Goal: Communication & Community: Answer question/provide support

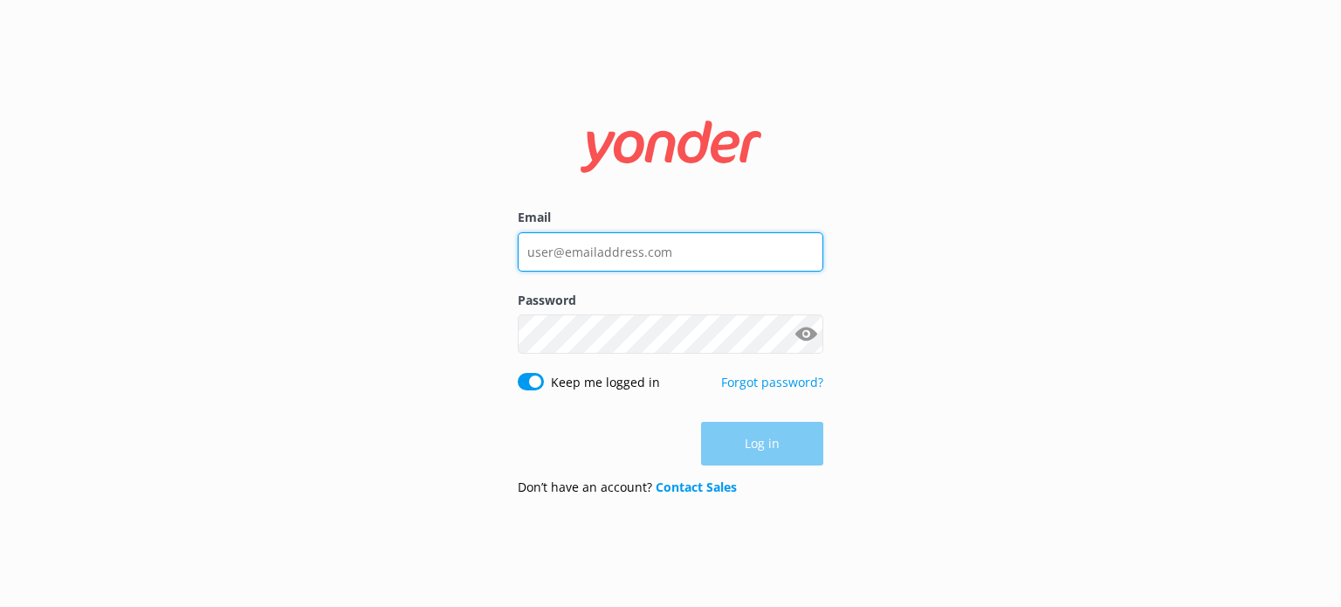
type input "[PERSON_NAME][EMAIL_ADDRESS][DOMAIN_NAME]"
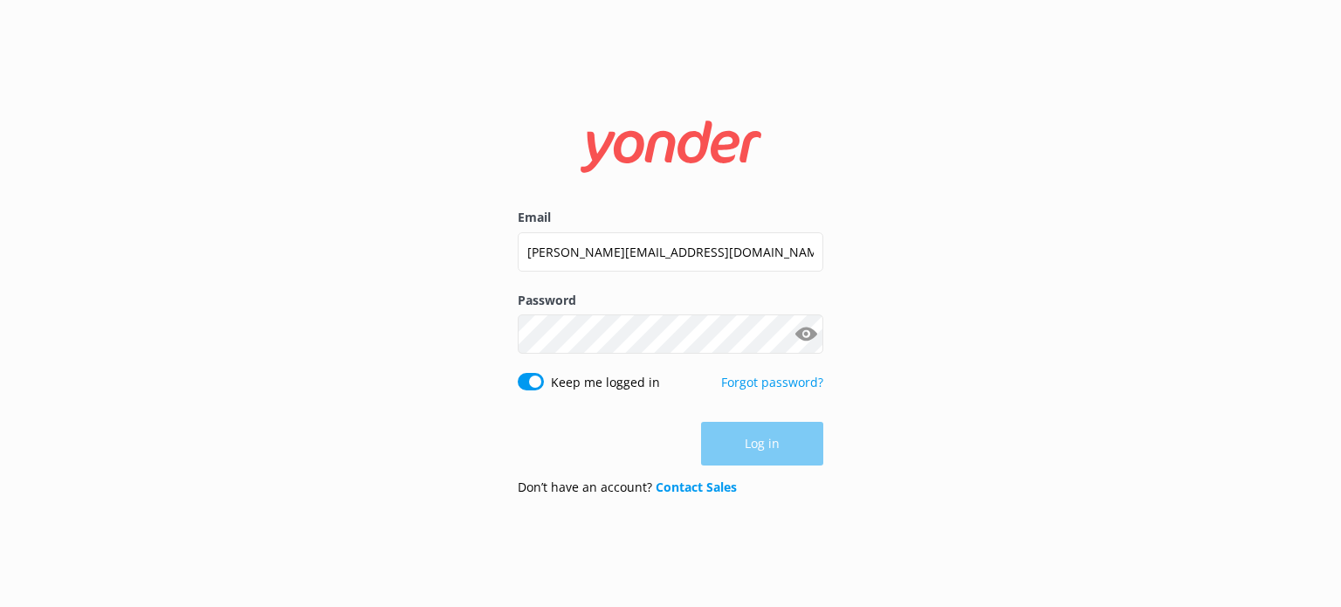
click at [773, 448] on div "Log in" at bounding box center [671, 444] width 306 height 44
click at [773, 448] on button "Log in" at bounding box center [762, 445] width 122 height 44
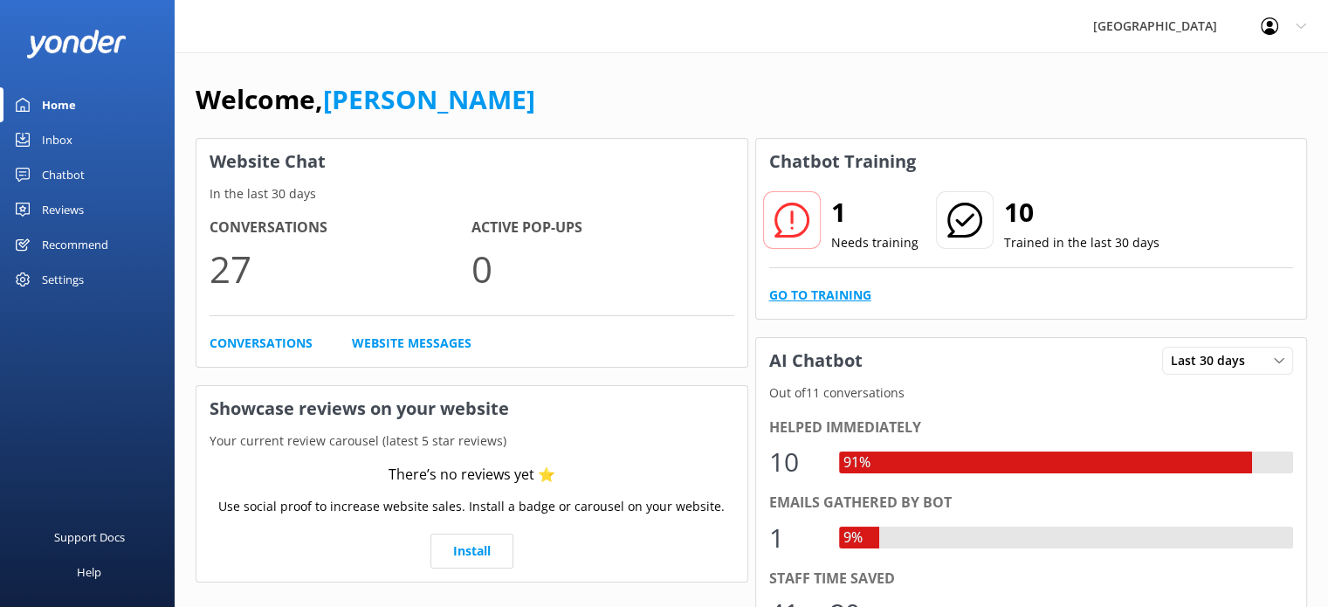
click at [841, 289] on link "Go to Training" at bounding box center [820, 295] width 102 height 19
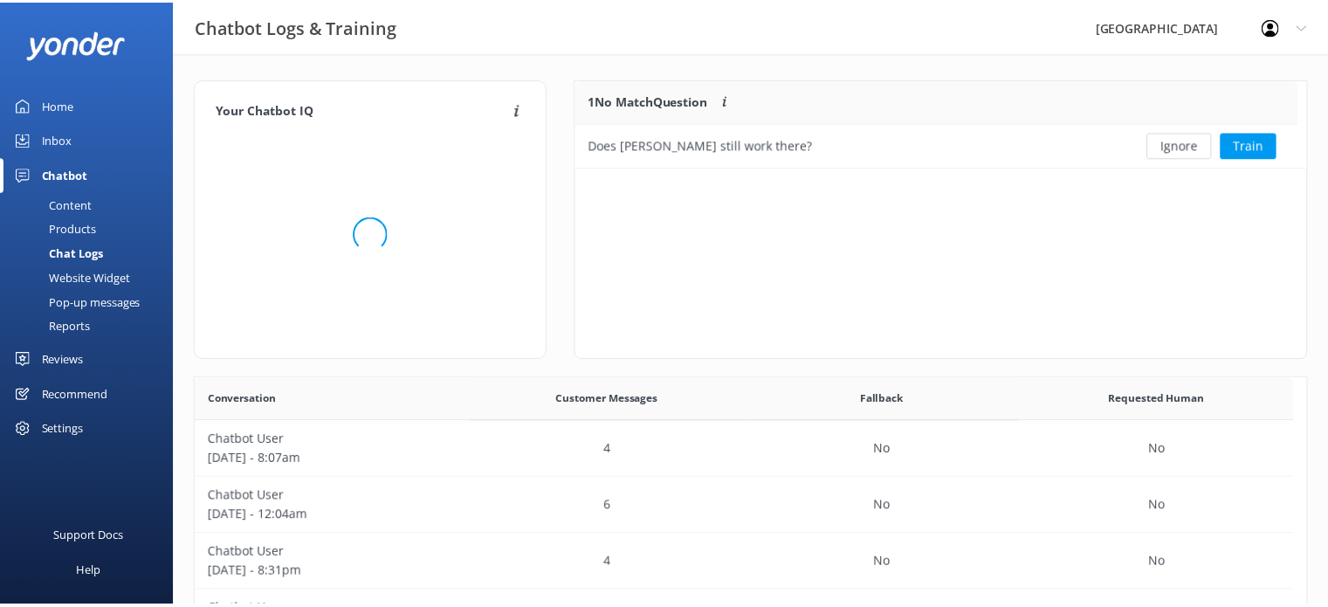
scroll to position [598, 1097]
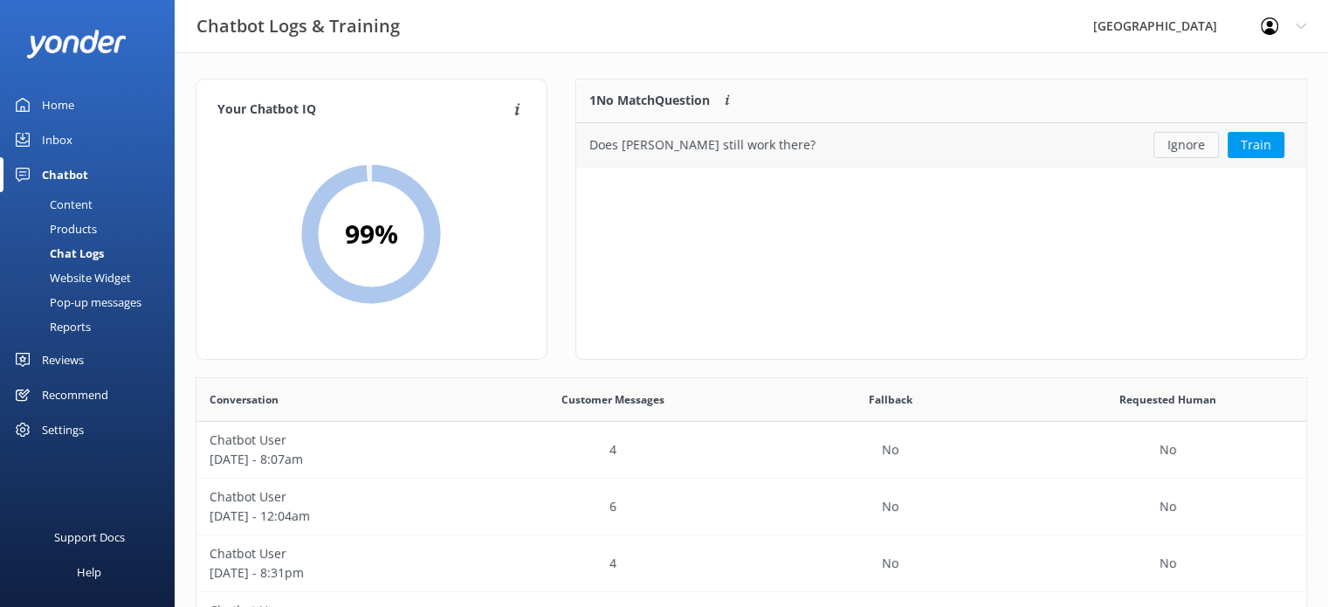
click at [1171, 149] on button "Ignore" at bounding box center [1187, 145] width 66 height 26
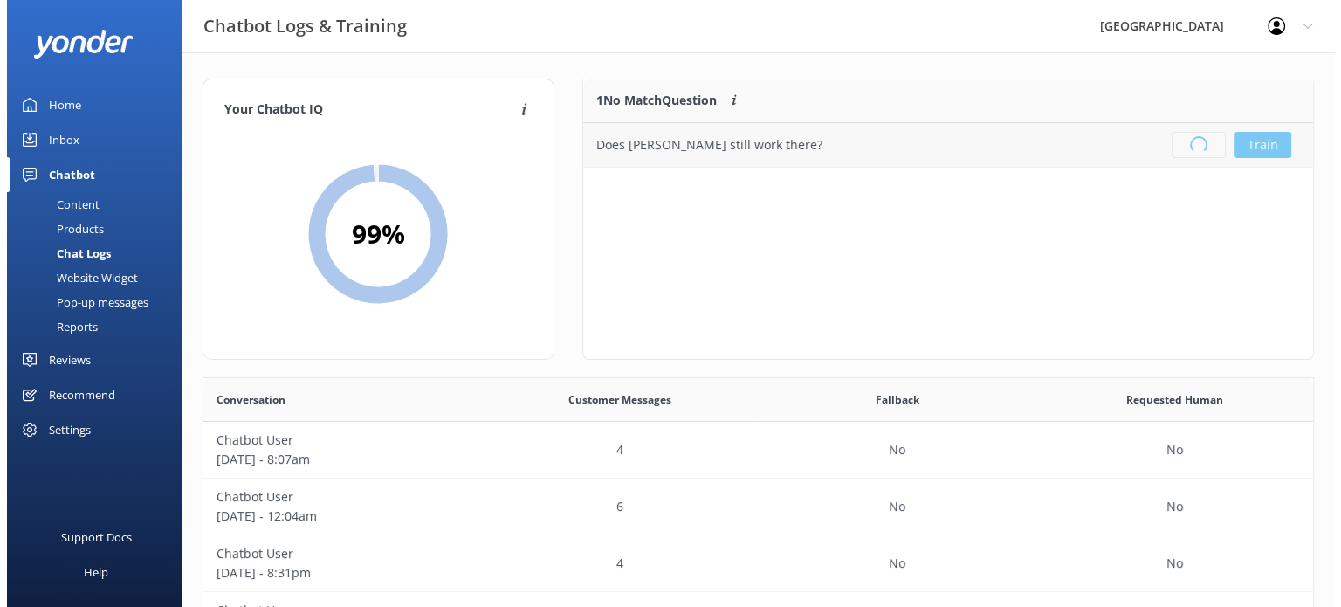
scroll to position [204, 717]
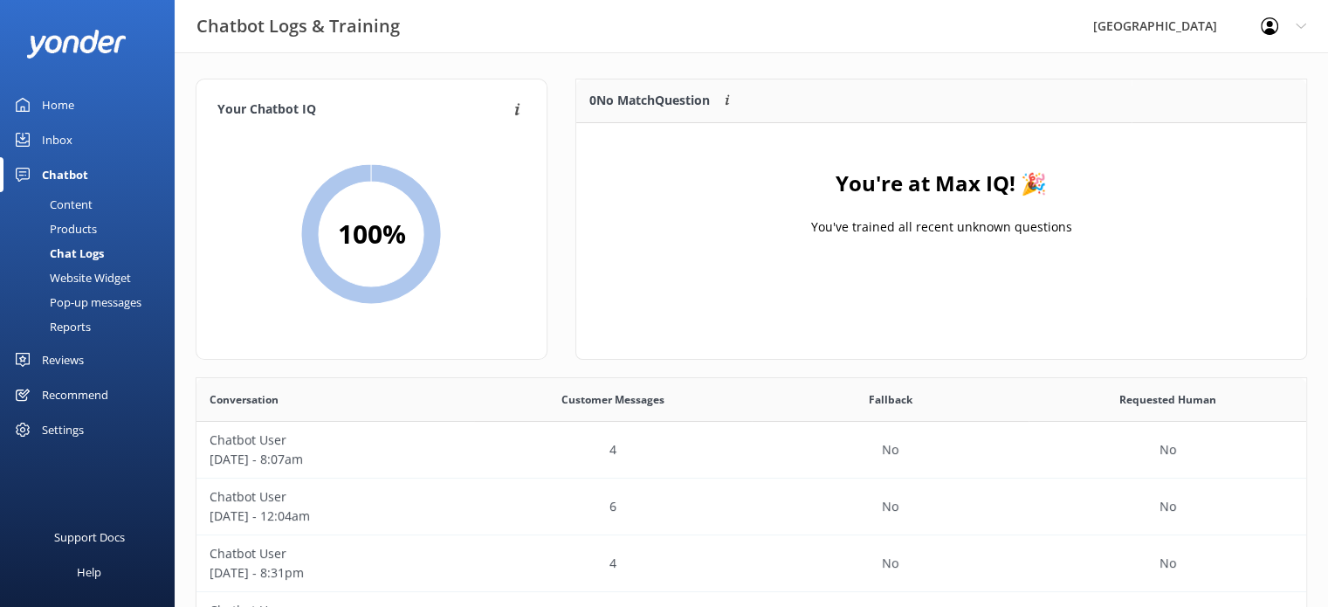
click at [55, 104] on div "Home" at bounding box center [58, 104] width 32 height 35
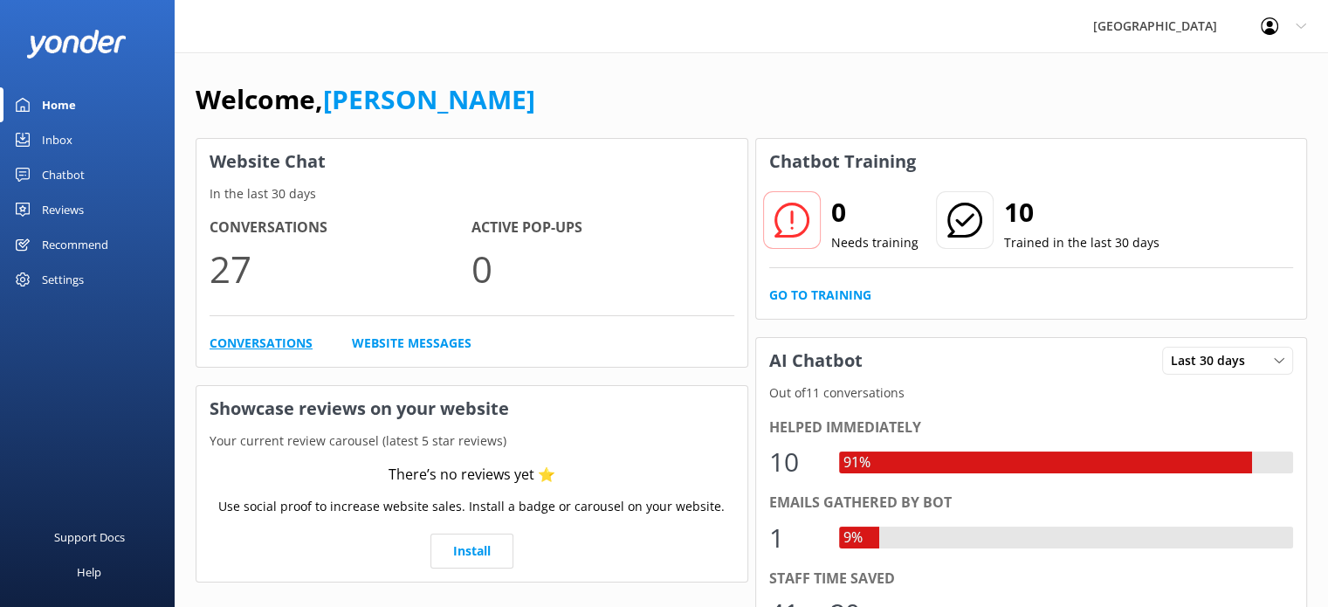
click at [259, 342] on link "Conversations" at bounding box center [261, 343] width 103 height 19
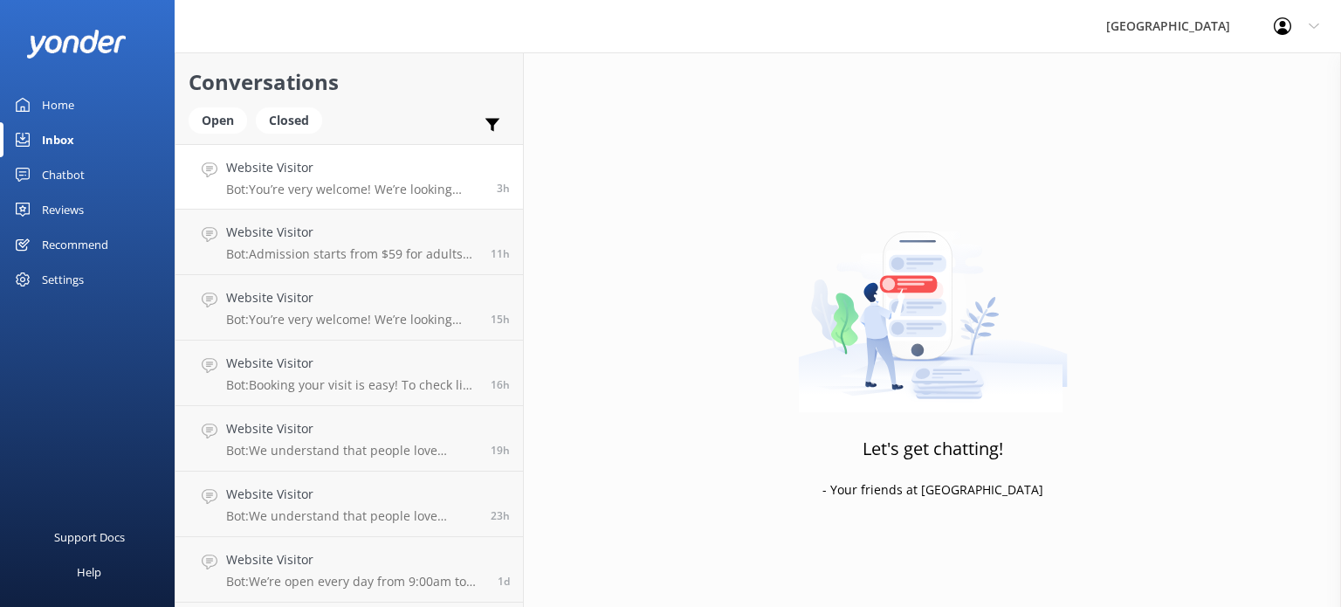
click at [319, 183] on p "Bot: You’re very welcome! We’re looking forward to welcoming you to [GEOGRAPHIC…" at bounding box center [355, 190] width 258 height 16
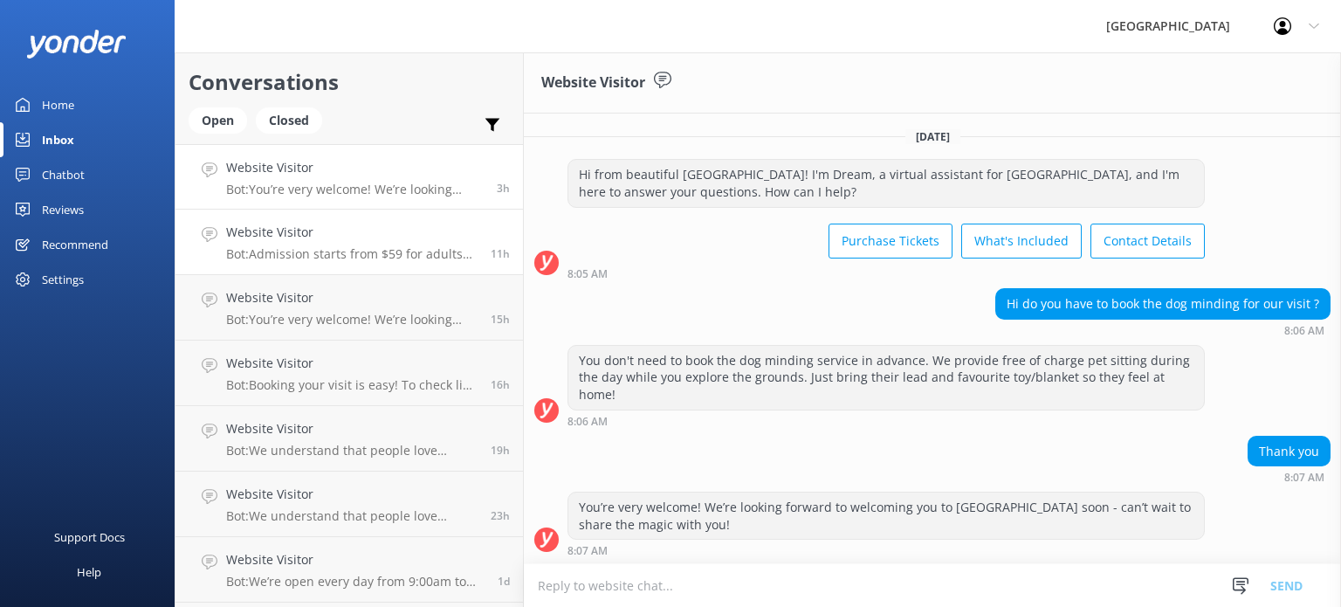
click at [293, 238] on h4 "Website Visitor" at bounding box center [352, 232] width 252 height 19
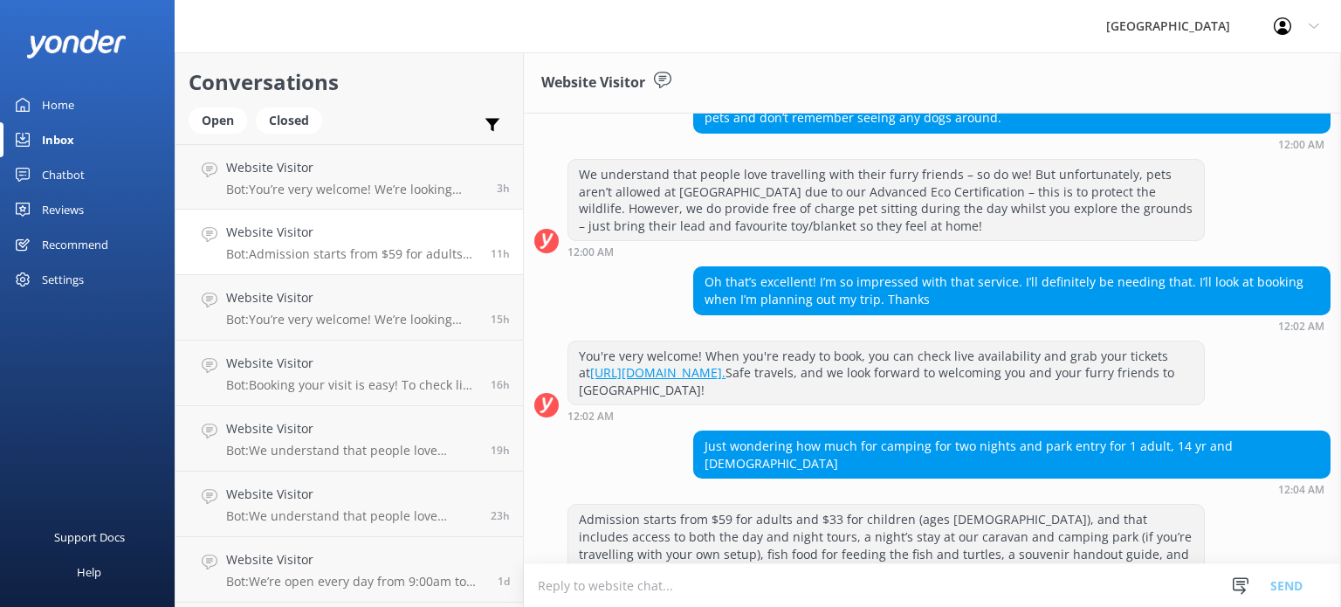
scroll to position [346, 0]
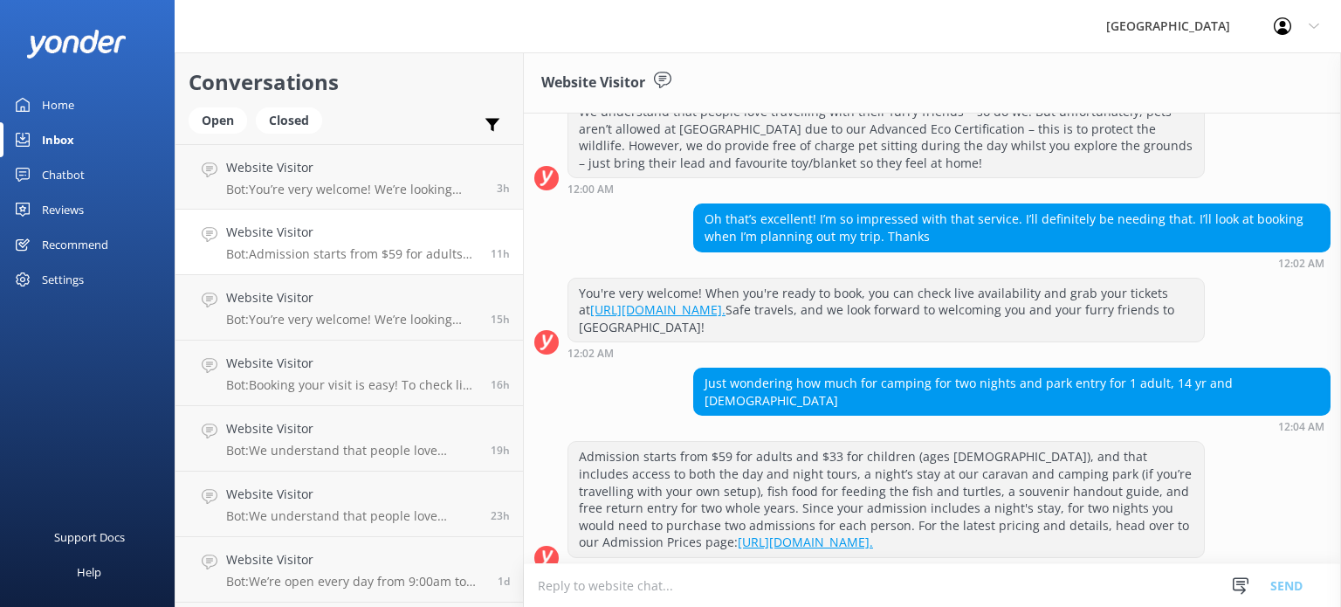
drag, startPoint x: 702, startPoint y: 368, endPoint x: 1024, endPoint y: 529, distance: 359.7
click at [1024, 529] on div "[DATE] Hi from beautiful [GEOGRAPHIC_DATA]! I'm Dream, a virtual assistant for …" at bounding box center [932, 176] width 817 height 816
copy div "Just wondering how much for camping for two nights and park entry for 1 adult, …"
click at [369, 322] on p "Bot: You’re very welcome! We’re looking forward to welcoming you to [GEOGRAPHIC…" at bounding box center [352, 320] width 252 height 16
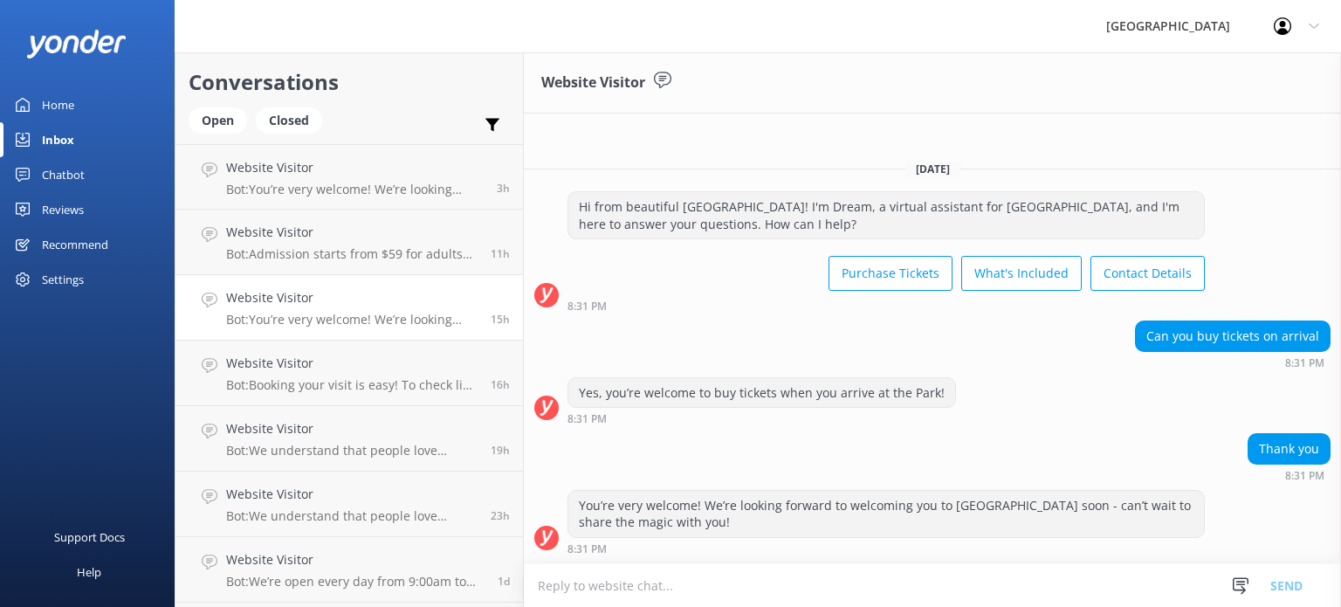
click at [321, 309] on div "Website Visitor Bot: You’re very welcome! We’re looking forward to welcoming yo…" at bounding box center [352, 307] width 252 height 38
click at [332, 380] on p "Bot: Booking your visit is easy! To check live availability and grab your ticke…" at bounding box center [352, 385] width 252 height 16
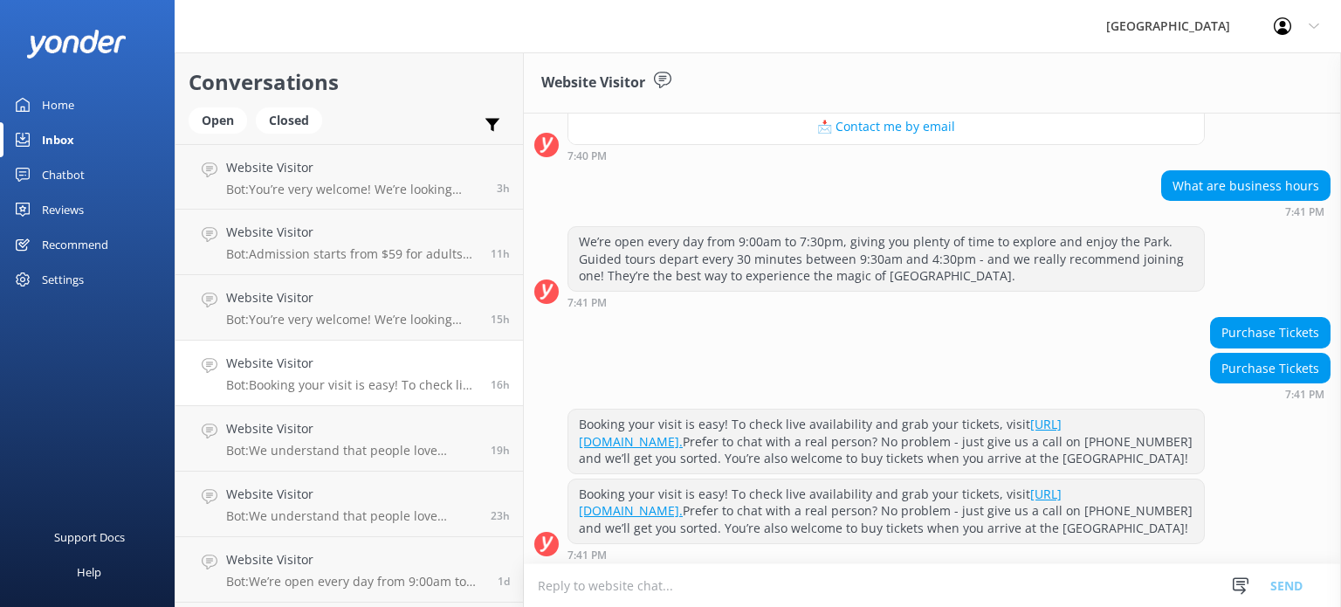
scroll to position [302, 0]
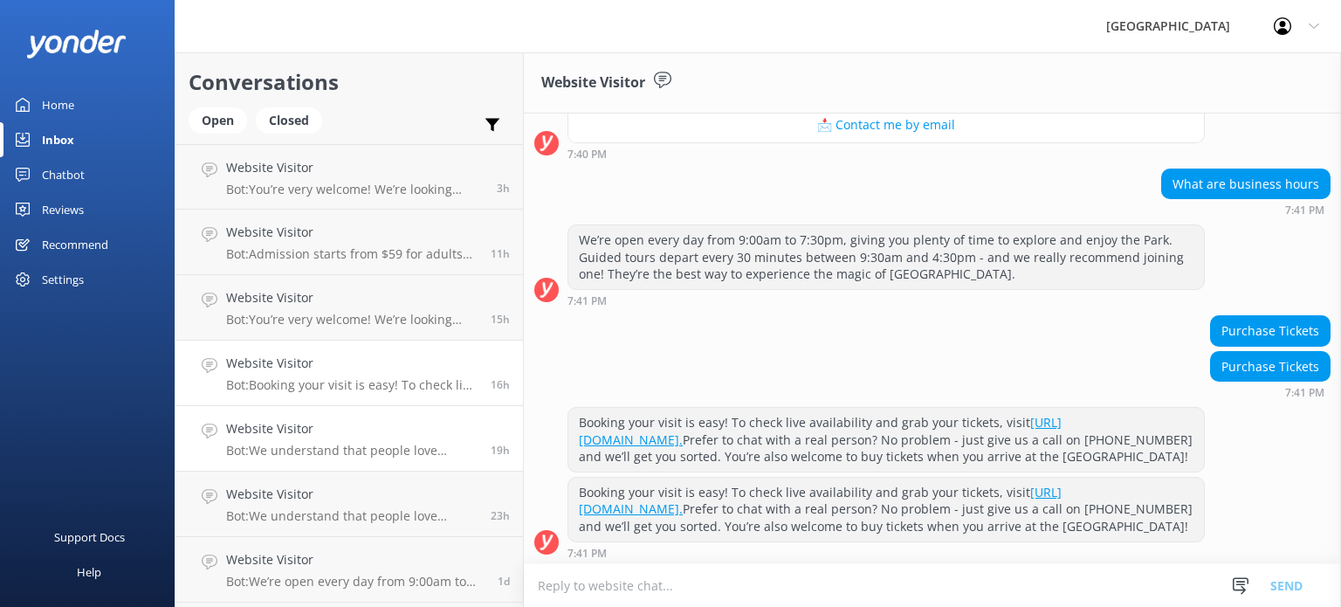
click at [388, 450] on p "Bot: We understand that people love travelling with their furry friends – so do…" at bounding box center [352, 451] width 252 height 16
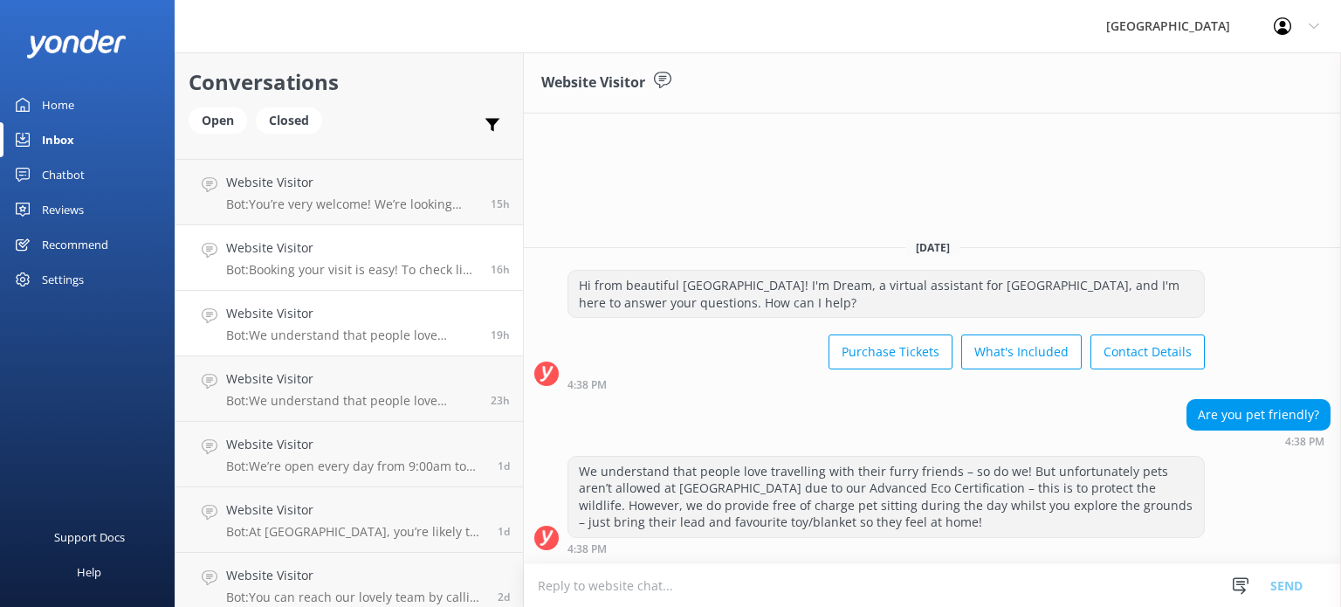
scroll to position [150, 0]
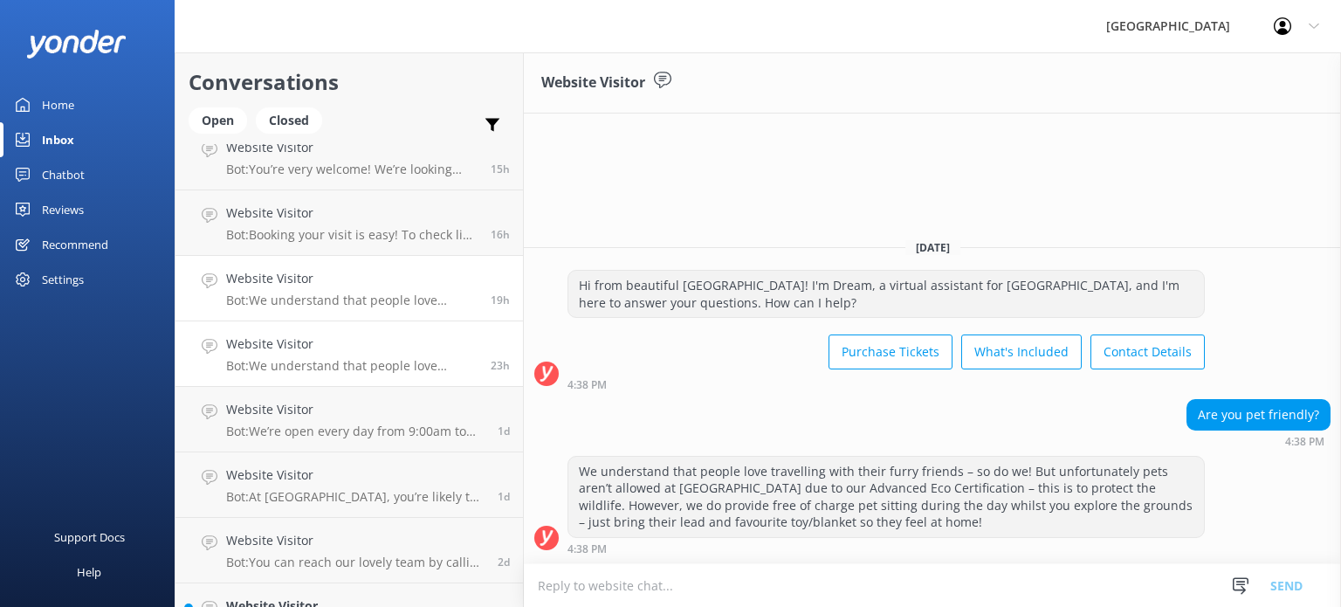
click at [307, 363] on p "Bot: We understand that people love travelling with their furry friends – so do…" at bounding box center [352, 366] width 252 height 16
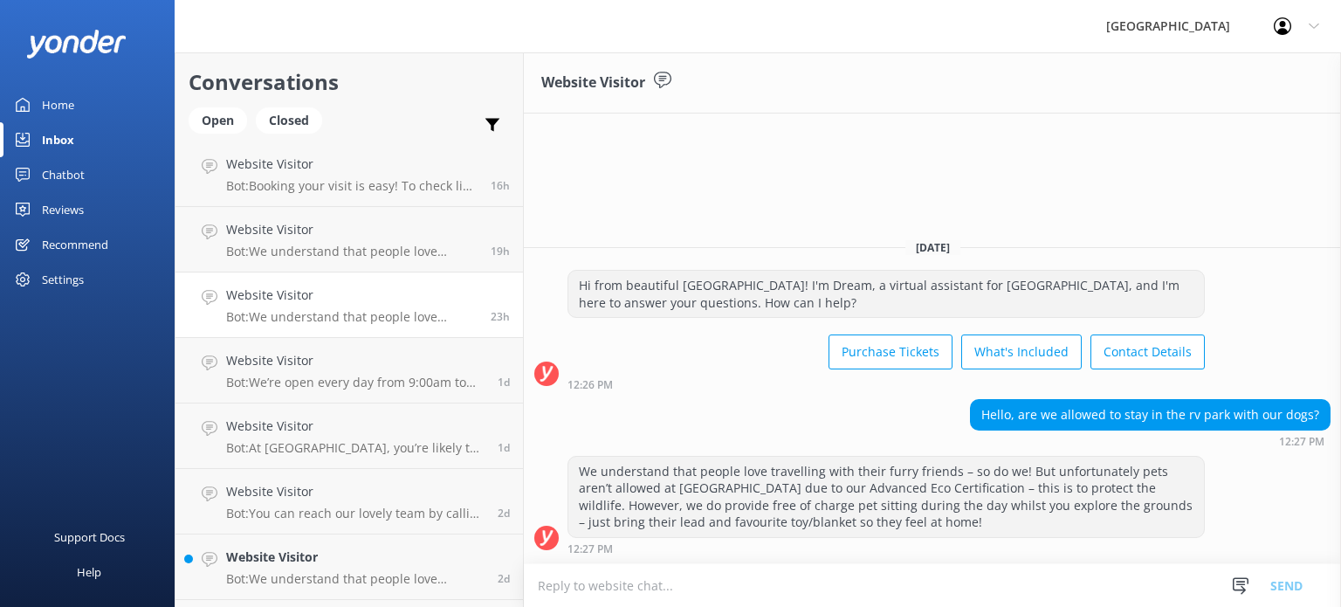
scroll to position [197, 0]
click at [372, 385] on p "Bot: We’re open every day from 9:00am to 7:30pm, giving you plenty of time to e…" at bounding box center [355, 384] width 259 height 16
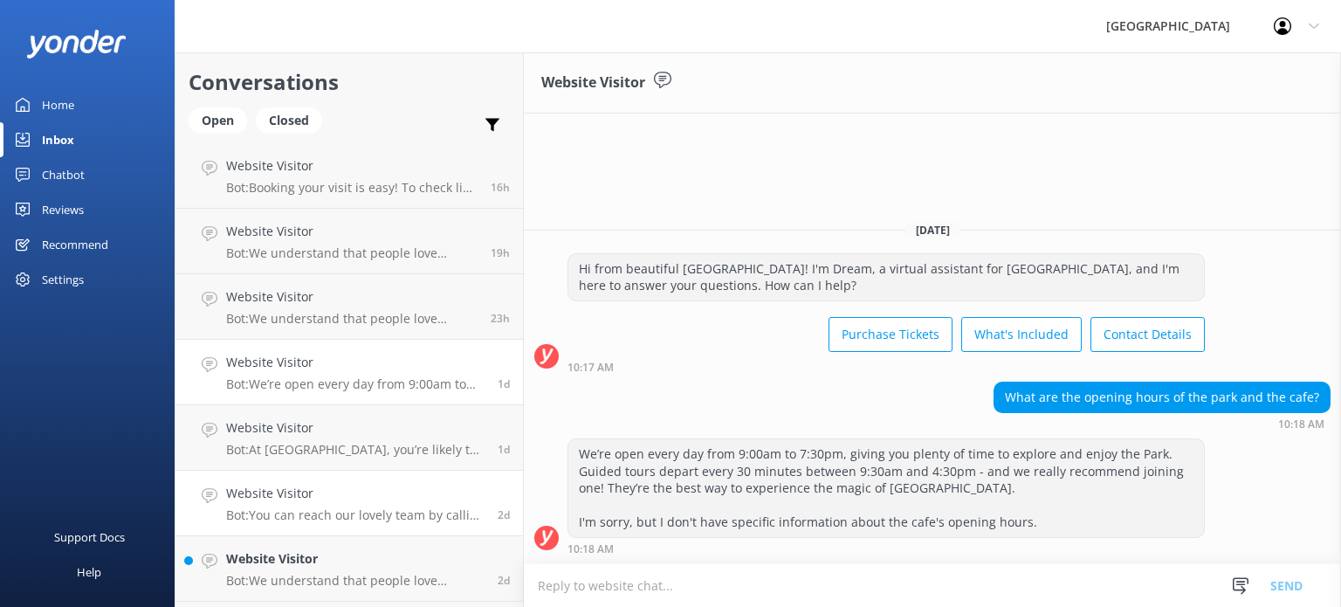
click at [362, 520] on p "Bot: You can reach our lovely team by calling [PHONE_NUMBER] or emailing [EMAIL…" at bounding box center [355, 515] width 259 height 16
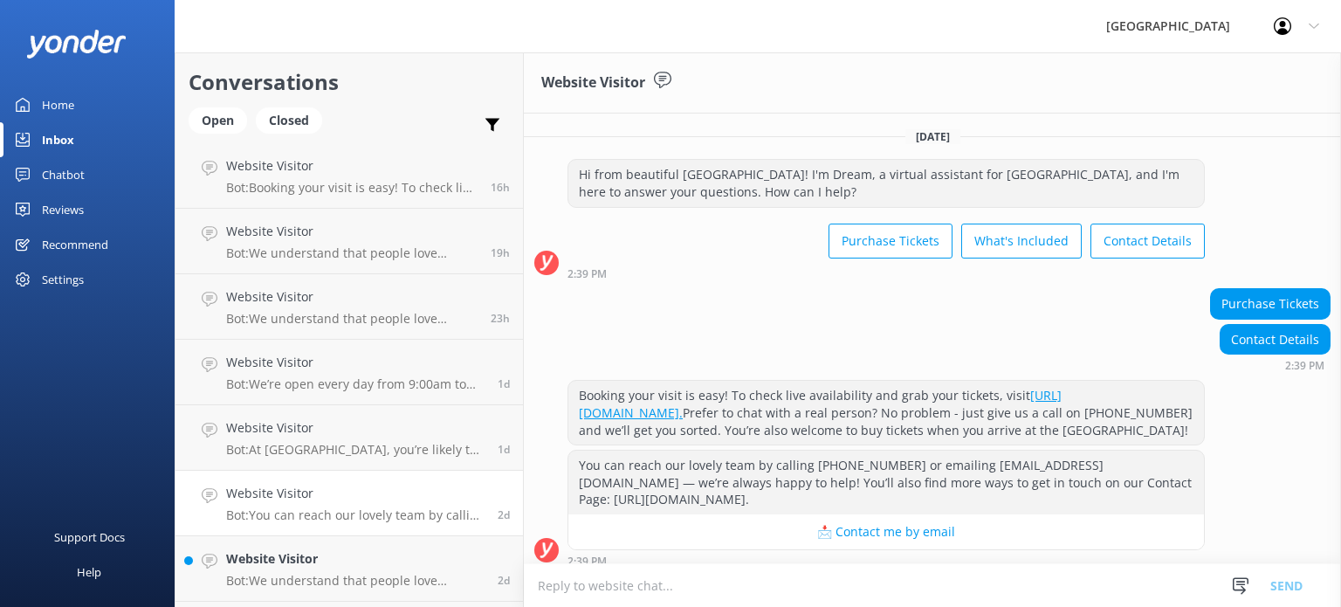
scroll to position [10, 0]
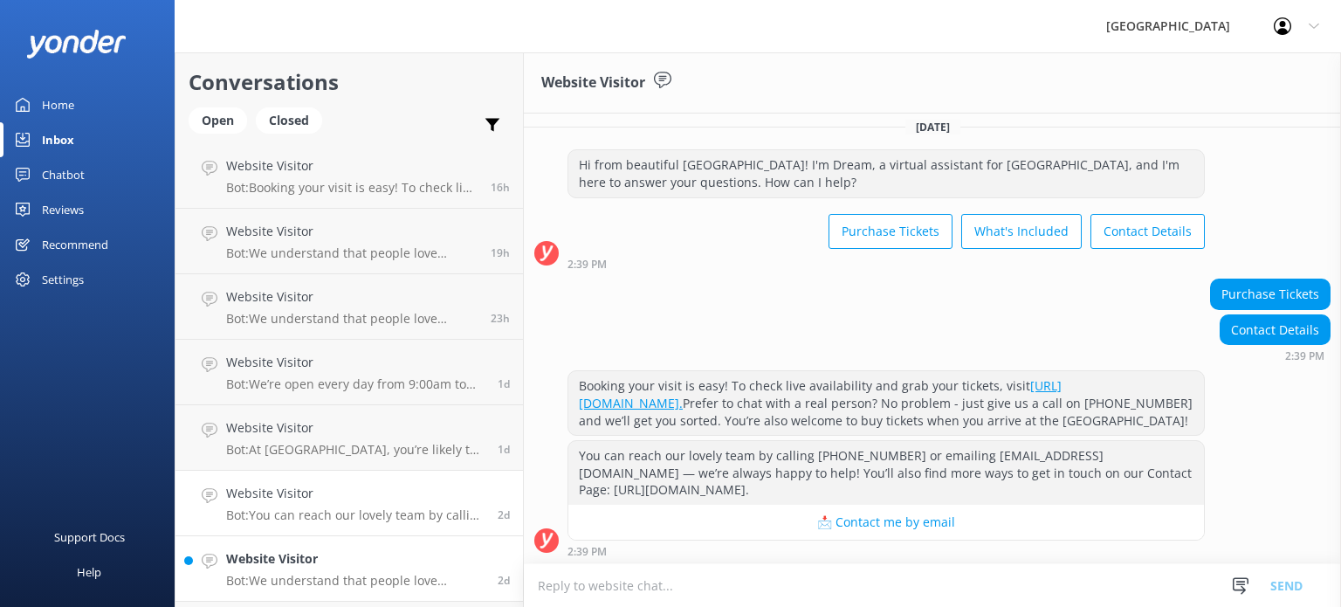
click at [355, 569] on div "Website Visitor Bot: We understand that people love travelling with their furry…" at bounding box center [355, 568] width 259 height 38
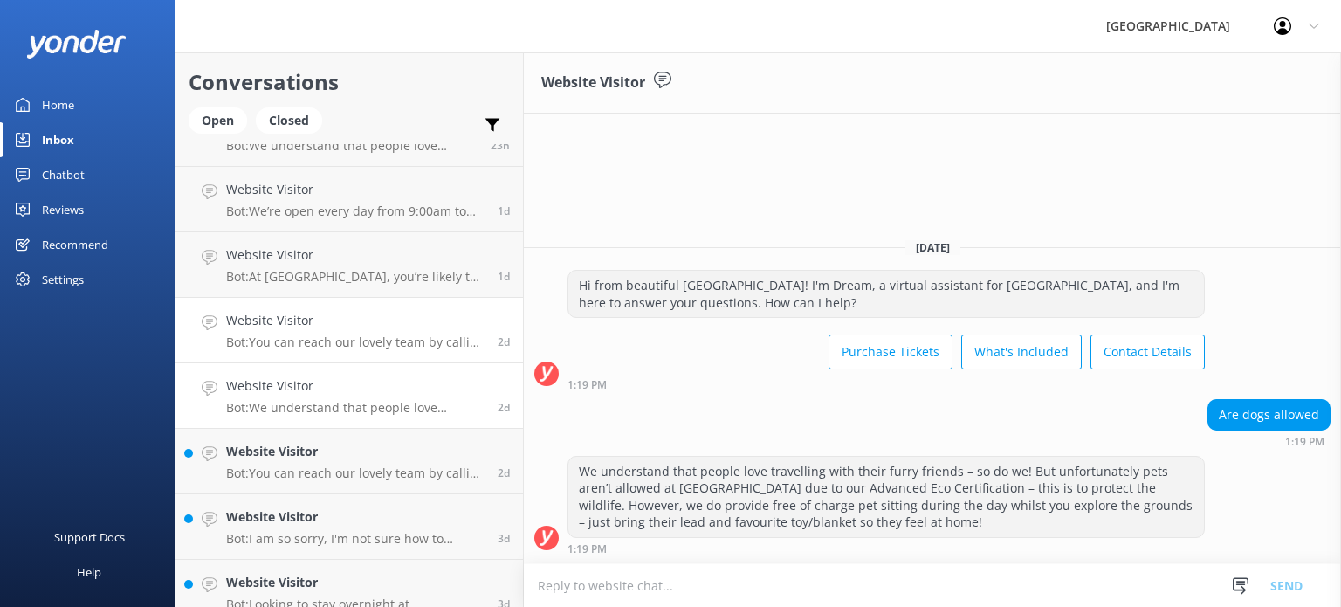
scroll to position [374, 0]
click at [334, 471] on p "Bot: You can reach our lovely team by calling [PHONE_NUMBER] or emailing [EMAIL…" at bounding box center [355, 470] width 259 height 16
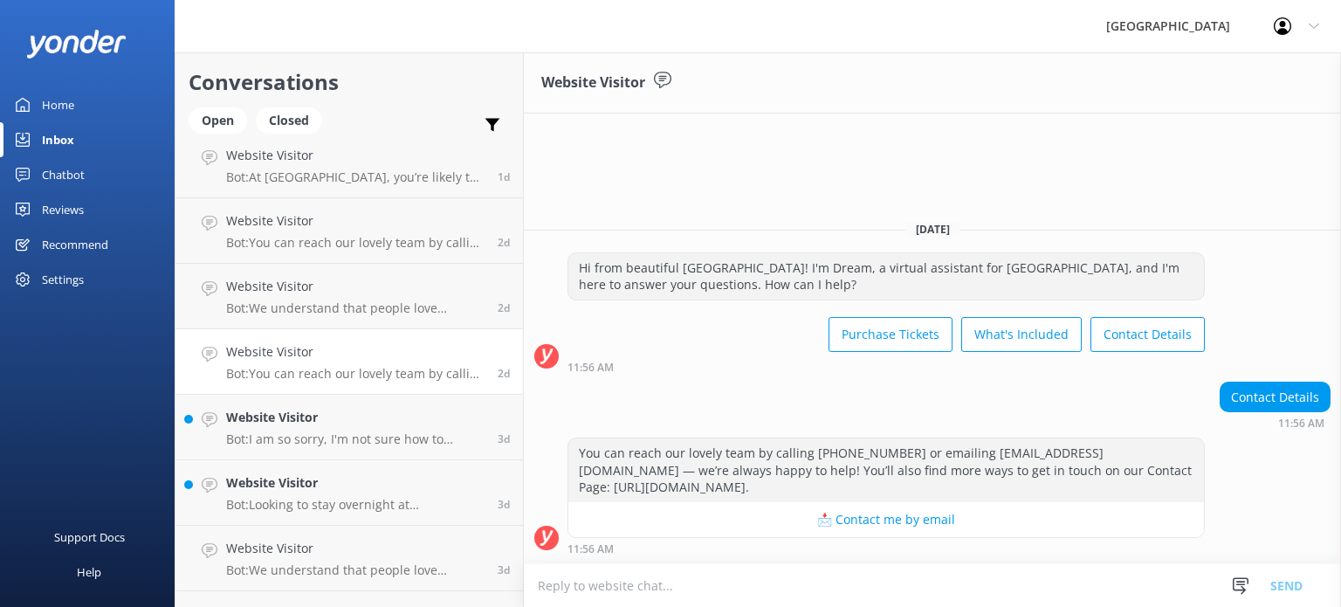
scroll to position [486, 0]
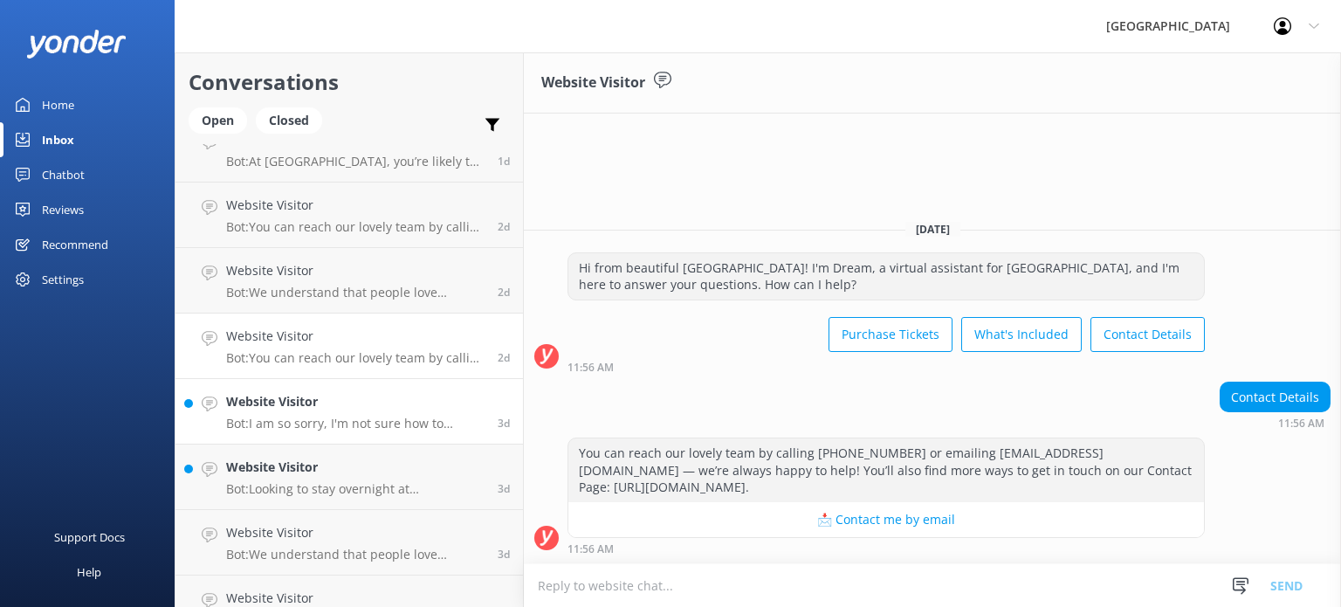
click at [328, 416] on p "Bot: I am so sorry, I'm not sure how to answer that question. Are you able to p…" at bounding box center [355, 424] width 259 height 16
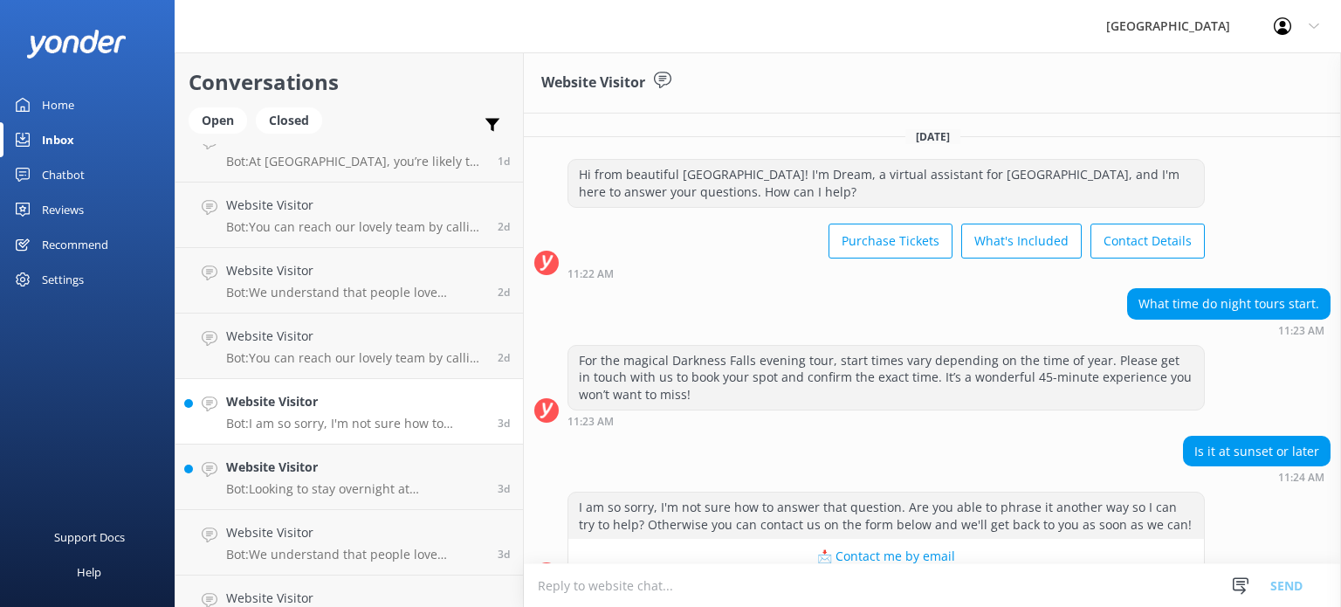
scroll to position [34, 0]
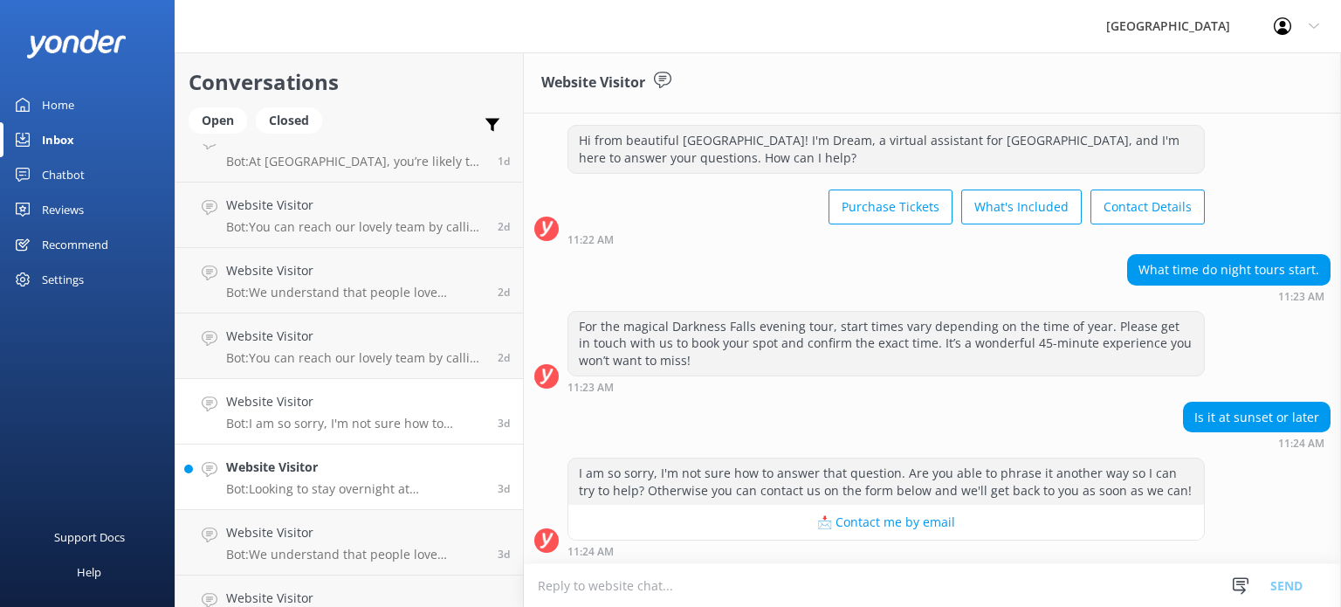
click at [396, 474] on h4 "Website Visitor" at bounding box center [355, 467] width 259 height 19
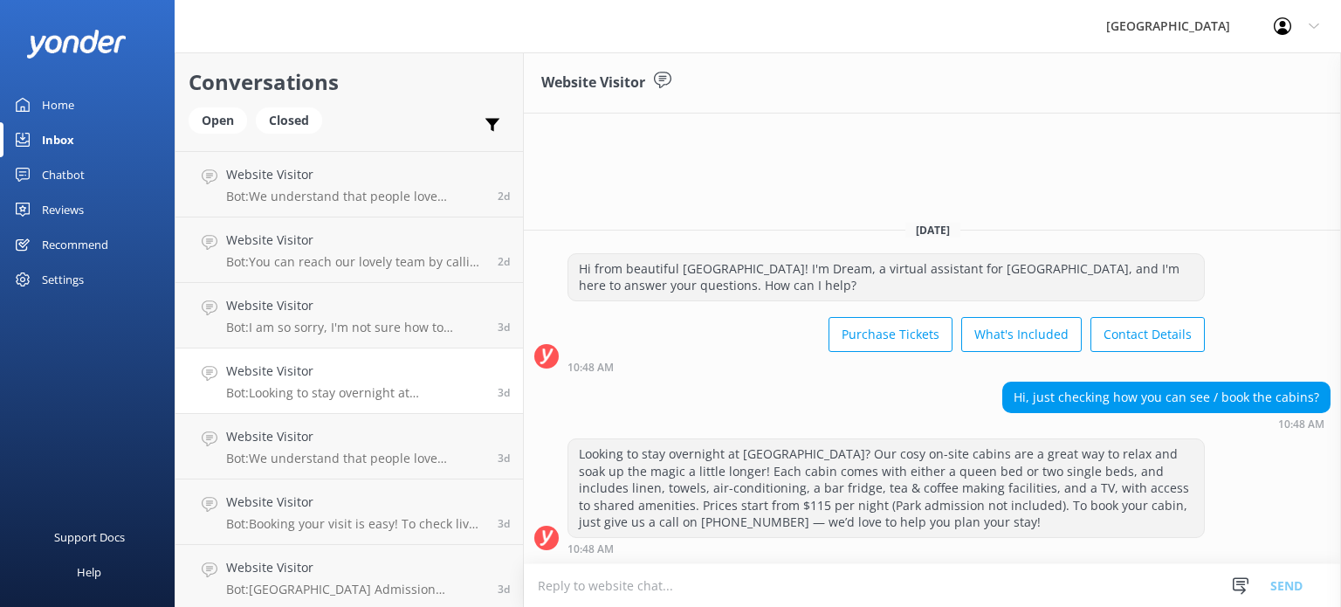
scroll to position [583, 0]
click at [407, 452] on p "Bot: We understand that people love travelling with their furry friends – so do…" at bounding box center [355, 457] width 259 height 16
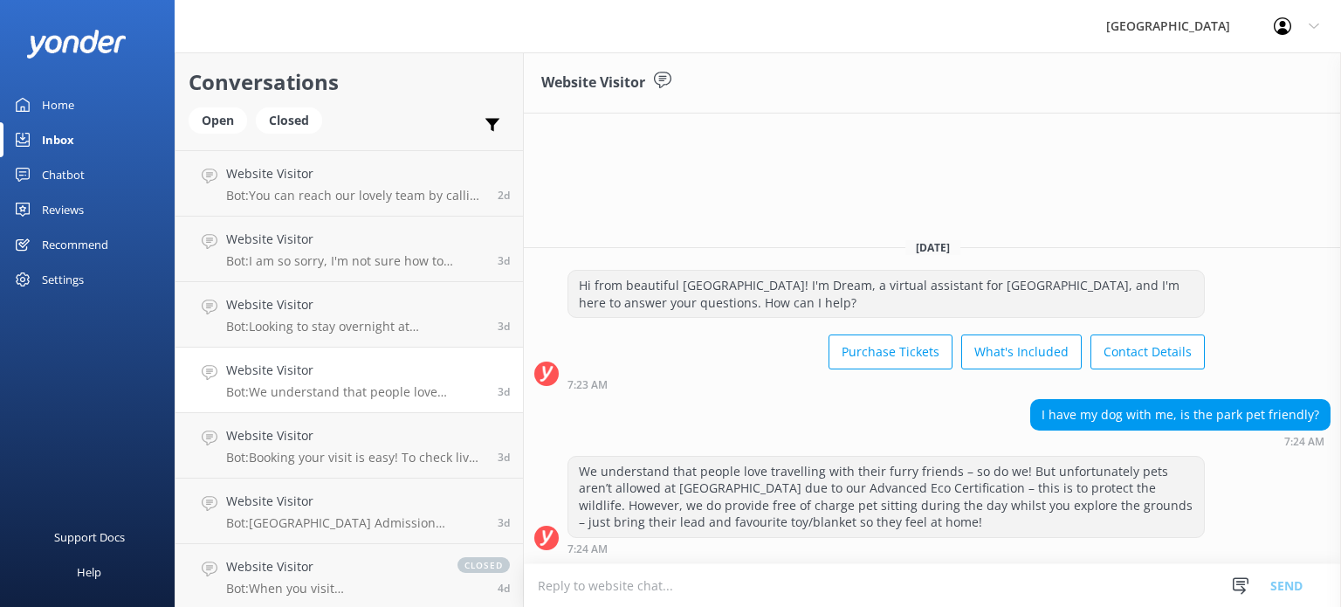
scroll to position [649, 0]
click at [353, 387] on p "Bot: We understand that people love travelling with their furry friends – so do…" at bounding box center [355, 391] width 259 height 16
click at [339, 450] on p "Bot: Booking your visit is easy! To check live availability and grab your ticke…" at bounding box center [355, 457] width 259 height 16
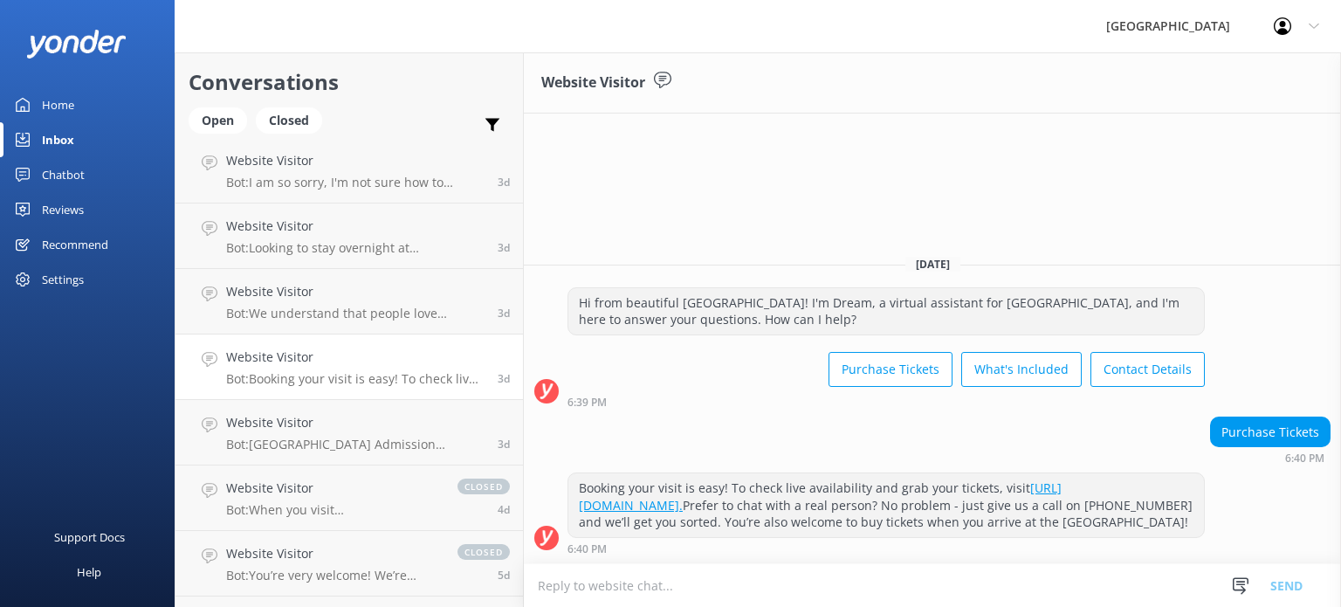
scroll to position [734, 0]
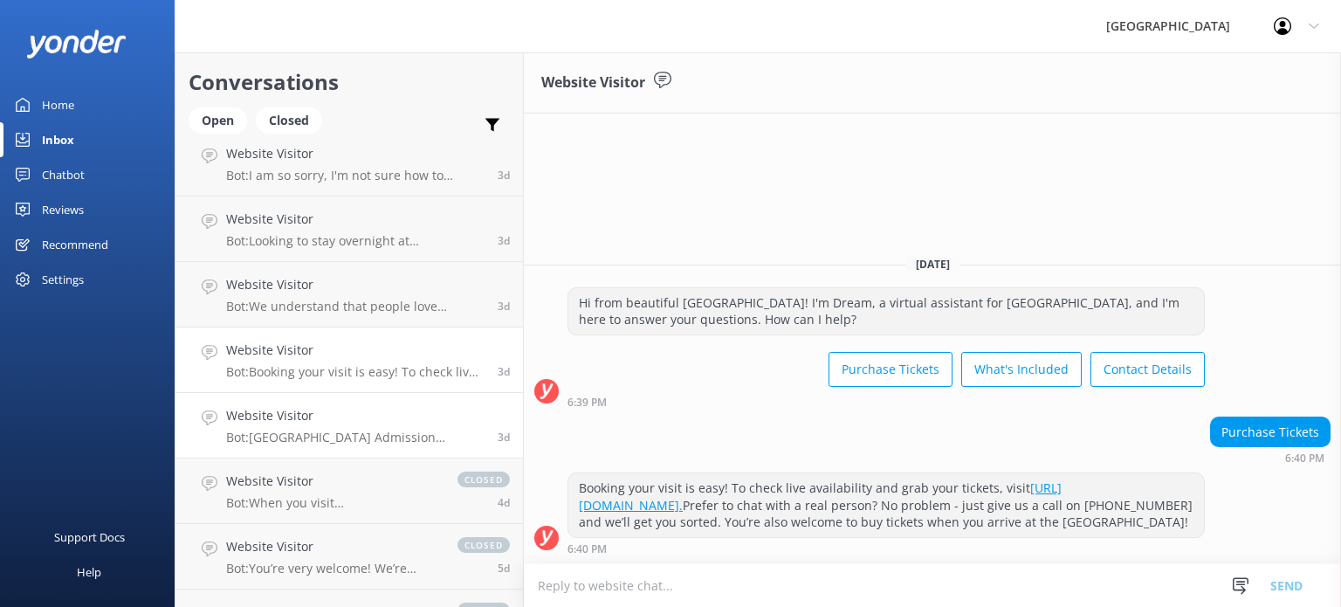
click at [356, 419] on h4 "Website Visitor" at bounding box center [355, 415] width 259 height 19
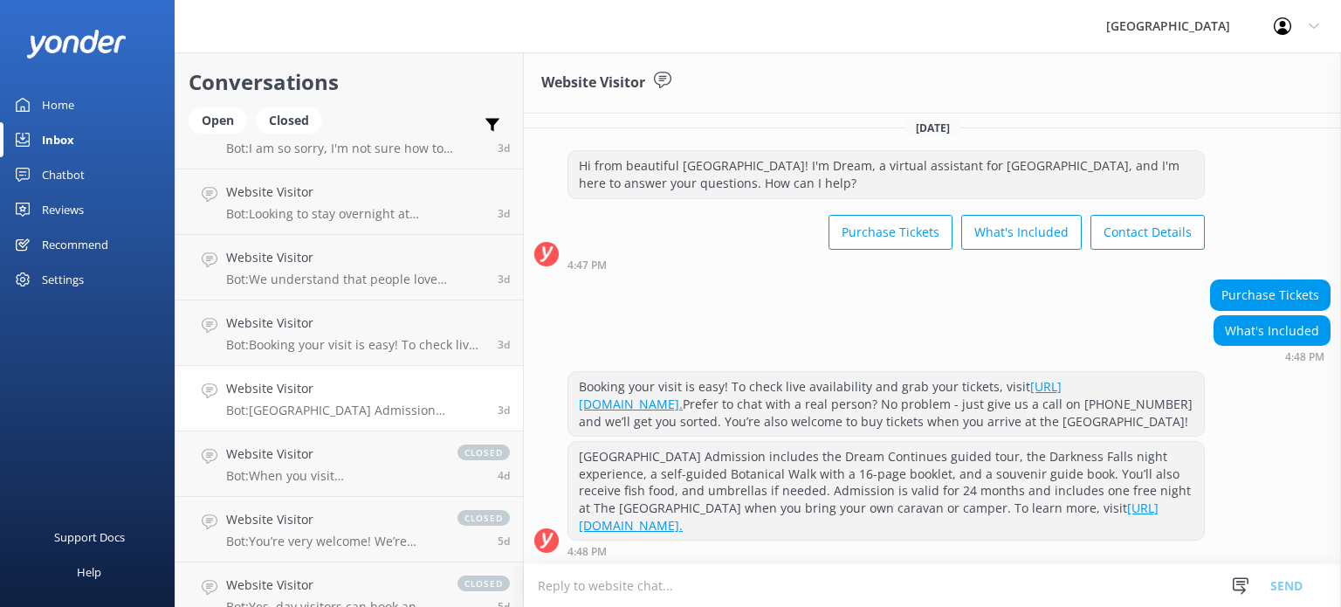
scroll to position [762, 0]
click at [332, 404] on p "Bot: [GEOGRAPHIC_DATA] Admission includes the Dream Continues guided tour, the …" at bounding box center [355, 410] width 259 height 16
click at [403, 348] on p "Bot: Booking your visit is easy! To check live availability and grab your ticke…" at bounding box center [355, 344] width 259 height 16
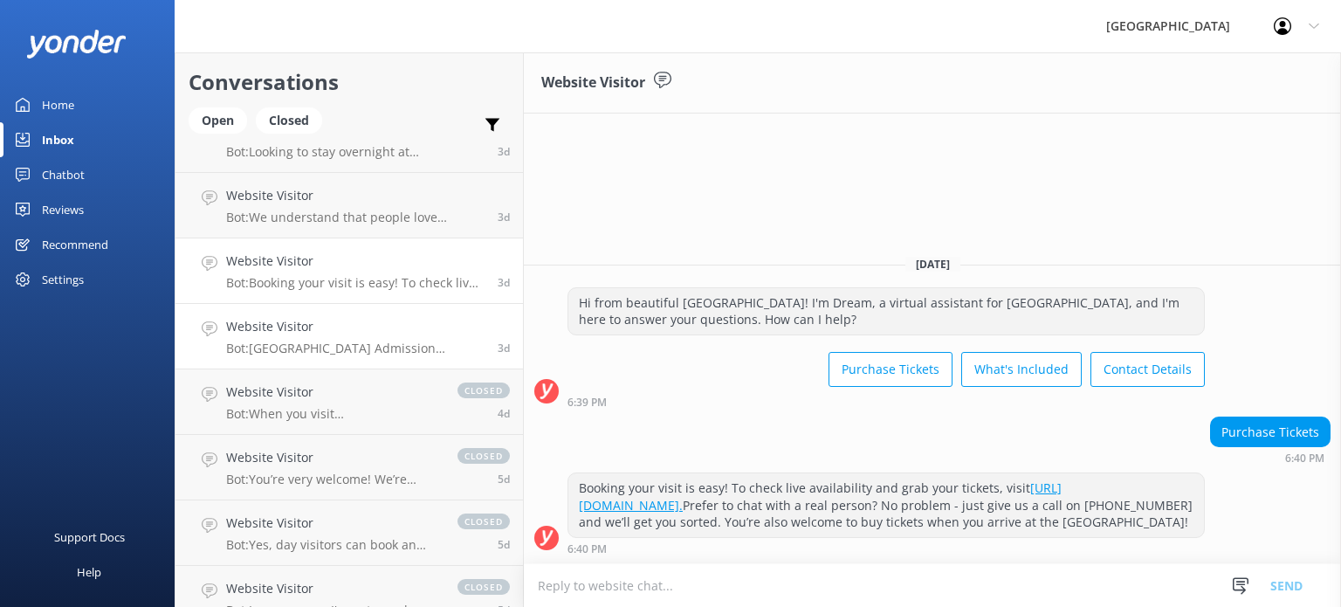
scroll to position [821, 0]
click at [334, 404] on div "Website Visitor Bot: When you visit [GEOGRAPHIC_DATA], be sure to register for …" at bounding box center [333, 403] width 214 height 38
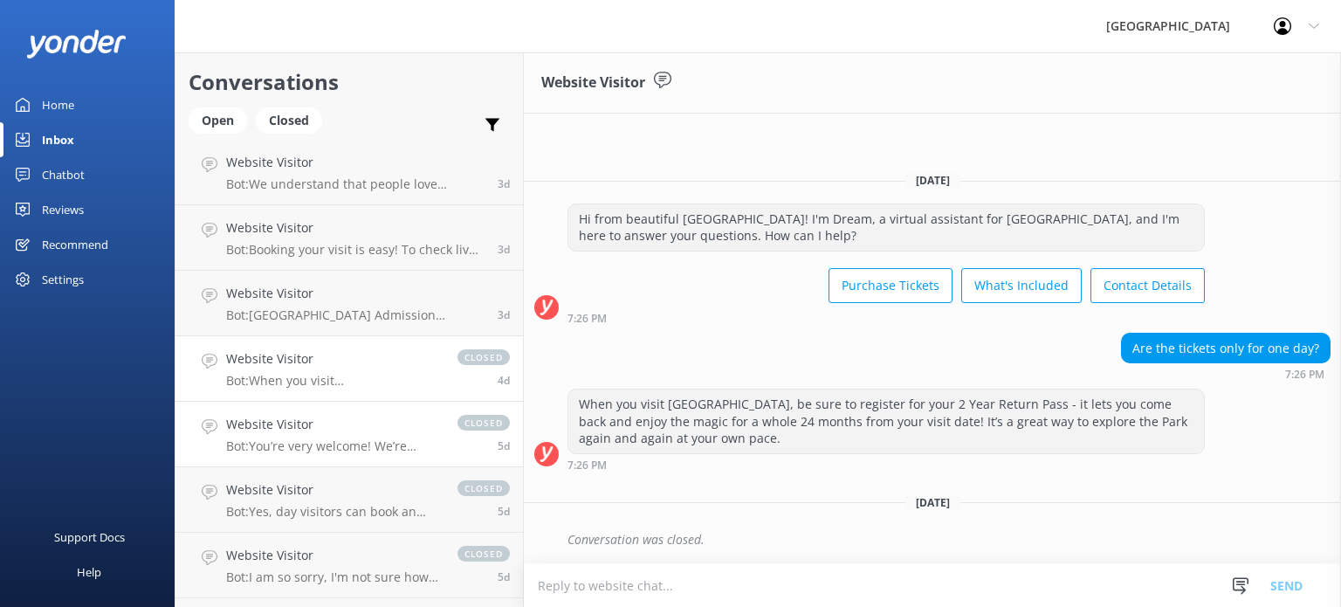
scroll to position [856, 0]
click at [337, 430] on h4 "Website Visitor" at bounding box center [333, 424] width 214 height 19
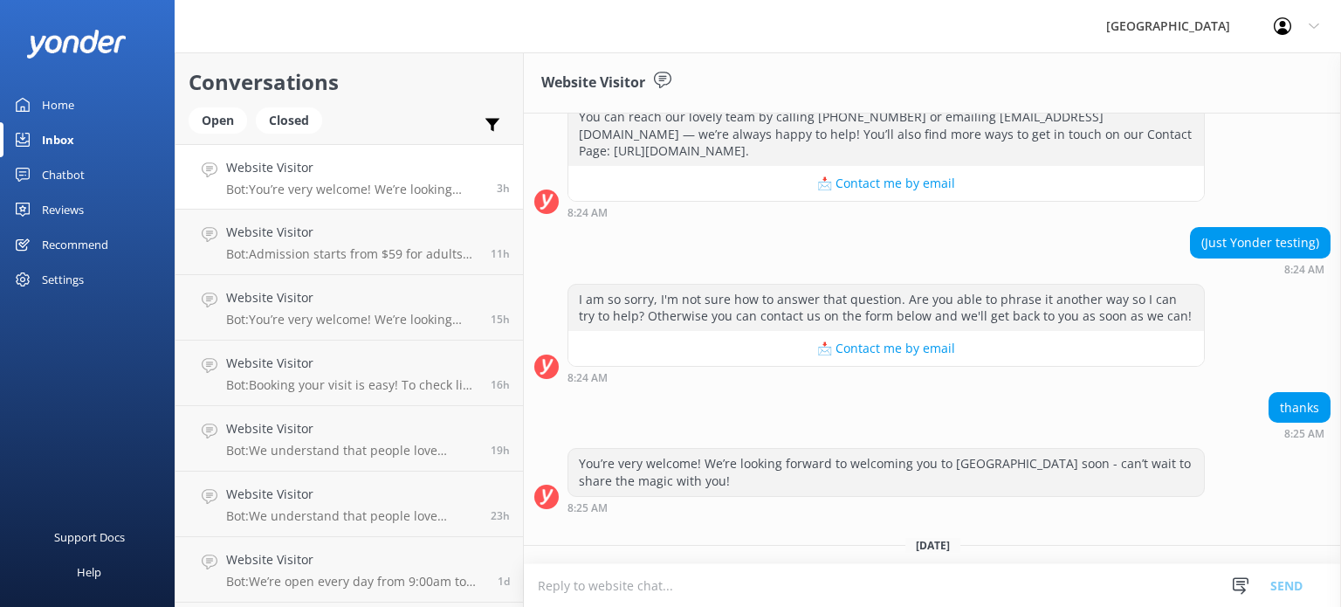
click at [316, 176] on h4 "Website Visitor" at bounding box center [355, 167] width 258 height 19
